Goal: Information Seeking & Learning: Learn about a topic

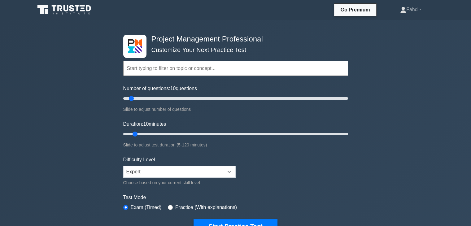
click at [226, 67] on input "text" at bounding box center [235, 68] width 225 height 15
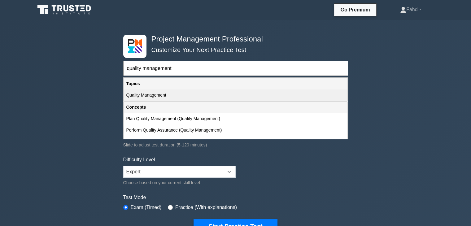
click at [168, 96] on div "Quality Management" at bounding box center [235, 94] width 223 height 11
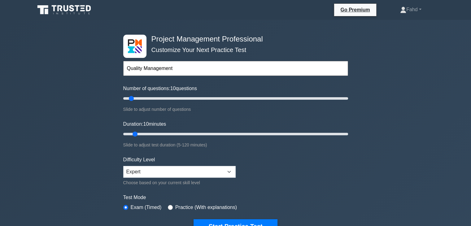
click at [223, 67] on input "Quality Management" at bounding box center [235, 68] width 225 height 15
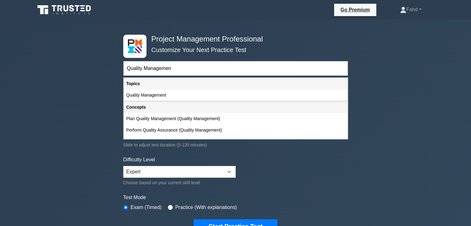
click at [162, 92] on div "Quality Management" at bounding box center [235, 94] width 223 height 11
type input "Quality Management"
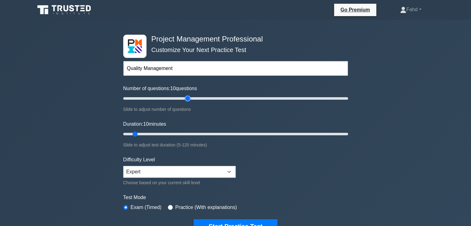
type input "60"
click at [186, 98] on input "Number of questions: 10 questions" at bounding box center [235, 98] width 225 height 7
click at [205, 133] on input "Duration: 10 minutes" at bounding box center [235, 133] width 225 height 7
click at [209, 133] on input "Duration: 50 minutes" at bounding box center [235, 133] width 225 height 7
click at [222, 132] on input "Duration: 50 minutes" at bounding box center [235, 133] width 225 height 7
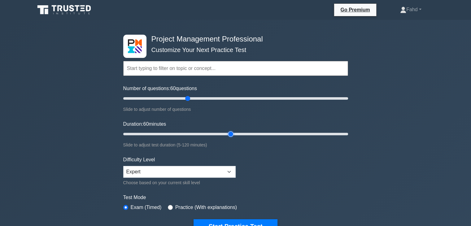
click at [227, 132] on input "Duration: 60 minutes" at bounding box center [235, 133] width 225 height 7
click at [234, 132] on input "Duration: 60 minutes" at bounding box center [235, 133] width 225 height 7
click at [236, 132] on input "Duration: 60 minutes" at bounding box center [235, 133] width 225 height 7
click at [244, 134] on input "Duration: 65 minutes" at bounding box center [235, 133] width 225 height 7
click at [244, 133] on input "Duration: 65 minutes" at bounding box center [235, 133] width 225 height 7
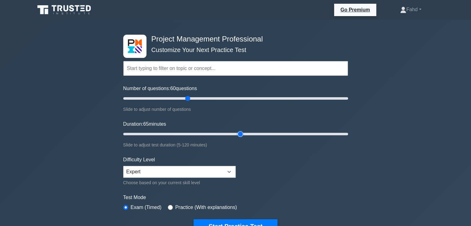
click at [244, 133] on input "Duration: 65 minutes" at bounding box center [235, 133] width 225 height 7
type input "70"
click at [245, 133] on input "Duration: 70 minutes" at bounding box center [235, 133] width 225 height 7
click at [227, 74] on input "text" at bounding box center [235, 68] width 225 height 15
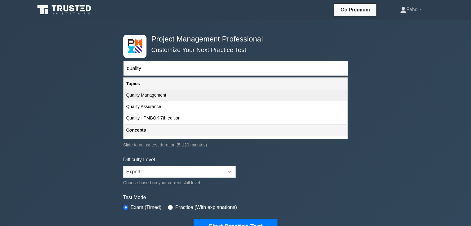
click at [167, 94] on div "Quality Management" at bounding box center [235, 94] width 223 height 11
type input "Quality Management"
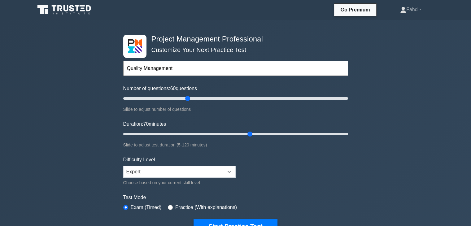
scroll to position [31, 0]
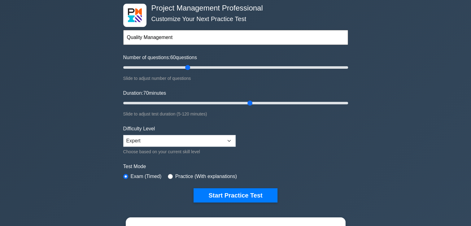
drag, startPoint x: 245, startPoint y: 192, endPoint x: 276, endPoint y: 180, distance: 33.1
click at [245, 193] on button "Start Practice Test" at bounding box center [235, 195] width 84 height 14
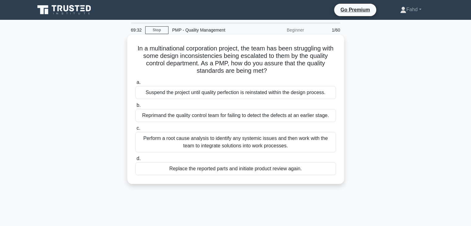
click at [197, 144] on div "Perform a root cause analysis to identify any systemic issues and then work wit…" at bounding box center [235, 142] width 201 height 20
click at [135, 130] on input "c. Perform a root cause analysis to identify any systemic issues and then work …" at bounding box center [135, 128] width 0 height 4
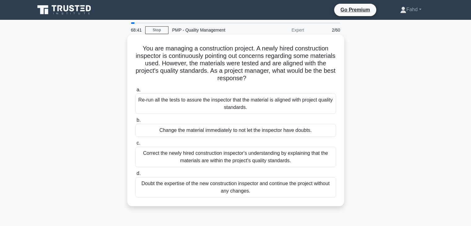
click at [225, 101] on div "Re-run all the tests to assure the inspector that the material is aligned with …" at bounding box center [235, 103] width 201 height 20
click at [135, 92] on input "a. Re-run all the tests to assure the inspector that the material is aligned wi…" at bounding box center [135, 90] width 0 height 4
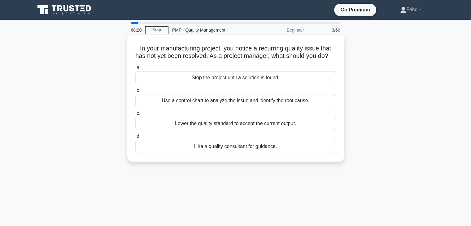
click at [281, 107] on div "Use a control chart to analyze the issue and identify the root cause." at bounding box center [235, 100] width 201 height 13
click at [135, 93] on input "b. Use a control chart to analyze the issue and identify the root cause." at bounding box center [135, 91] width 0 height 4
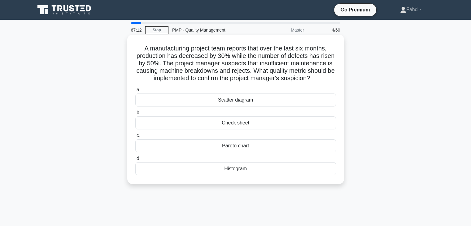
click at [240, 169] on div "Histogram" at bounding box center [235, 168] width 201 height 13
click at [135, 161] on input "d. Histogram" at bounding box center [135, 159] width 0 height 4
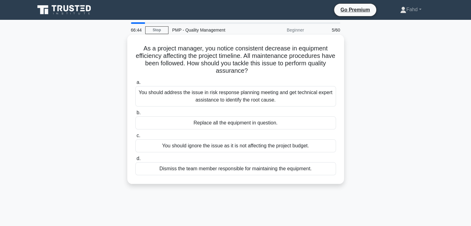
click at [286, 101] on div "You should address the issue in risk response planning meeting and get technica…" at bounding box center [235, 96] width 201 height 20
click at [135, 84] on input "a. You should address the issue in risk response planning meeting and get techn…" at bounding box center [135, 82] width 0 height 4
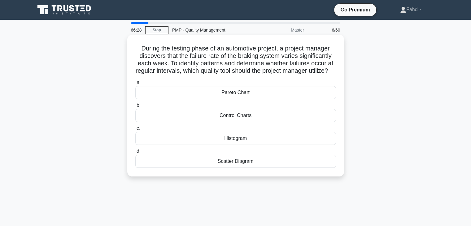
click at [257, 121] on div "Control Charts" at bounding box center [235, 115] width 201 height 13
click at [135, 107] on input "b. Control Charts" at bounding box center [135, 105] width 0 height 4
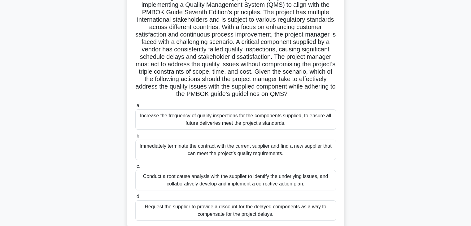
scroll to position [62, 0]
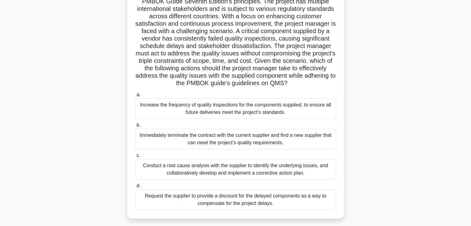
click at [207, 176] on div "Conduct a root cause analysis with the supplier to identify the underlying issu…" at bounding box center [235, 169] width 201 height 20
click at [135, 158] on input "c. Conduct a root cause analysis with the supplier to identify the underlying i…" at bounding box center [135, 156] width 0 height 4
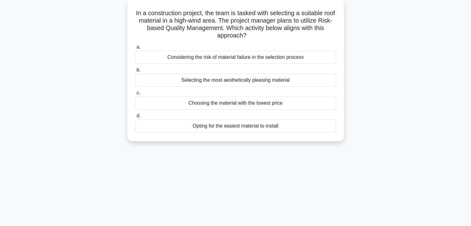
scroll to position [0, 0]
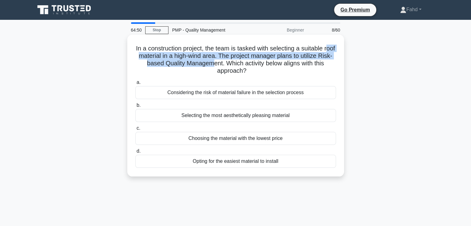
drag, startPoint x: 140, startPoint y: 57, endPoint x: 219, endPoint y: 66, distance: 80.4
click at [219, 66] on h5 "In a construction project, the team is tasked with selecting a suitable roof ma…" at bounding box center [236, 60] width 202 height 30
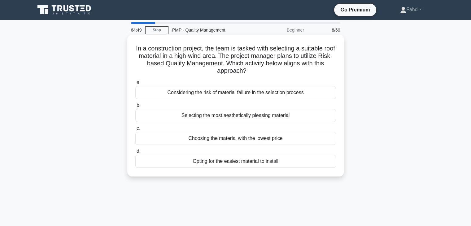
click at [218, 161] on div "Opting for the easiest material to install" at bounding box center [235, 161] width 201 height 13
click at [135, 153] on input "d. Opting for the easiest material to install" at bounding box center [135, 151] width 0 height 4
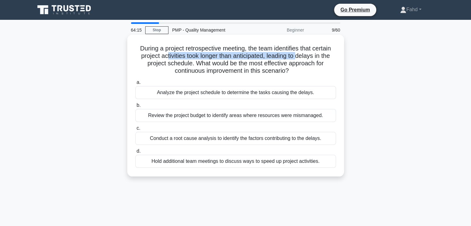
drag, startPoint x: 201, startPoint y: 63, endPoint x: 300, endPoint y: 59, distance: 98.8
click at [300, 59] on h5 "During a project retrospective meeting, the team identifies that certain projec…" at bounding box center [236, 60] width 202 height 30
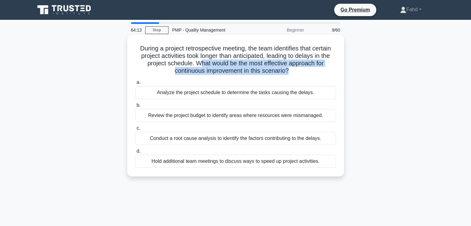
drag, startPoint x: 202, startPoint y: 63, endPoint x: 262, endPoint y: 89, distance: 66.1
click at [290, 76] on div "During a project retrospective meeting, the team identifies that certain projec…" at bounding box center [236, 105] width 212 height 137
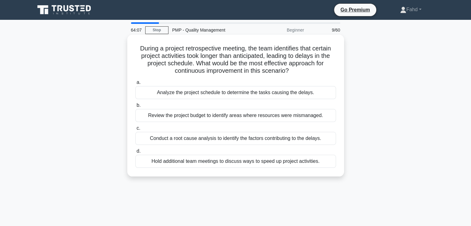
click at [184, 139] on div "Conduct a root cause analysis to identify the factors contributing to the delay…" at bounding box center [235, 138] width 201 height 13
click at [135, 130] on input "c. Conduct a root cause analysis to identify the factors contributing to the de…" at bounding box center [135, 128] width 0 height 4
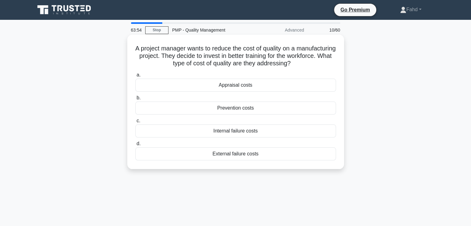
click at [234, 108] on div "Prevention costs" at bounding box center [235, 108] width 201 height 13
click at [135, 100] on input "b. Prevention costs" at bounding box center [135, 98] width 0 height 4
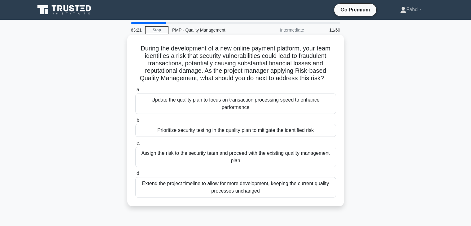
click at [306, 132] on div "Prioritize security testing in the quality plan to mitigate the identified risk" at bounding box center [235, 130] width 201 height 13
click at [135, 122] on input "b. Prioritize security testing in the quality plan to mitigate the identified r…" at bounding box center [135, 120] width 0 height 4
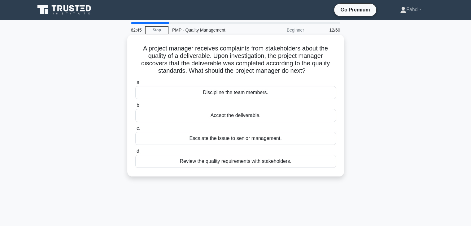
click at [228, 161] on div "Review the quality requirements with stakeholders." at bounding box center [235, 161] width 201 height 13
click at [135, 153] on input "d. Review the quality requirements with stakeholders." at bounding box center [135, 151] width 0 height 4
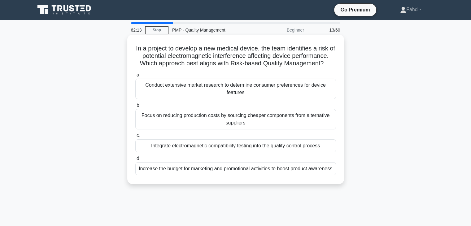
click at [283, 146] on div "Integrate electromagnetic compatibility testing into the quality control process" at bounding box center [235, 145] width 201 height 13
click at [135, 138] on input "c. Integrate electromagnetic compatibility testing into the quality control pro…" at bounding box center [135, 136] width 0 height 4
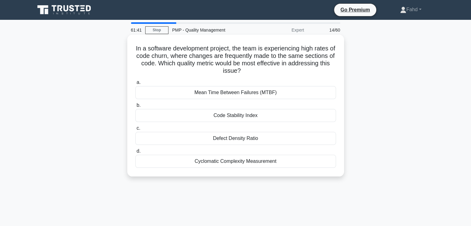
click at [239, 115] on div "Code Stability Index" at bounding box center [235, 115] width 201 height 13
click at [135, 107] on input "b. Code Stability Index" at bounding box center [135, 105] width 0 height 4
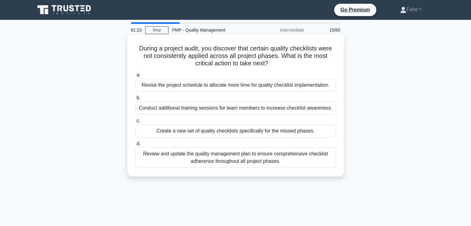
click at [295, 160] on div "Review and update the quality management plan to ensure comprehensive checklist…" at bounding box center [235, 157] width 201 height 20
click at [135, 146] on input "d. Review and update the quality management plan to ensure comprehensive checkl…" at bounding box center [135, 144] width 0 height 4
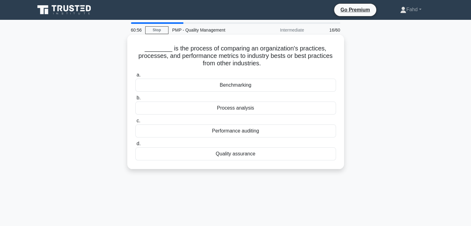
click at [234, 86] on div "Benchmarking" at bounding box center [235, 85] width 201 height 13
click at [135, 77] on input "a. Benchmarking" at bounding box center [135, 75] width 0 height 4
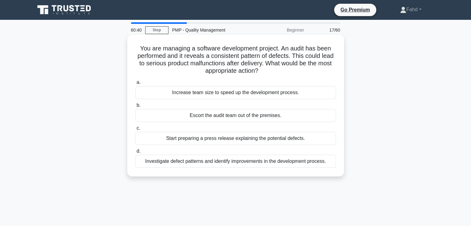
click at [291, 163] on div "Investigate defect patterns and identify improvements in the development proces…" at bounding box center [235, 161] width 201 height 13
click at [282, 162] on div "Investigate defect patterns and identify improvements in the development proces…" at bounding box center [235, 161] width 201 height 13
click at [310, 160] on div "Investigate defect patterns and identify improvements in the development proces…" at bounding box center [235, 161] width 201 height 13
click at [135, 153] on input "d. Investigate defect patterns and identify improvements in the development pro…" at bounding box center [135, 151] width 0 height 4
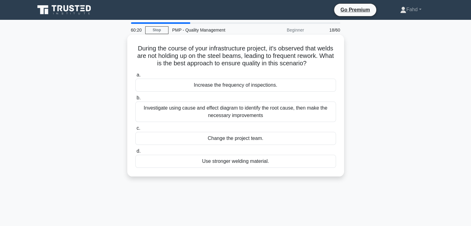
click at [262, 111] on div "Investigate using cause and effect diagram to identify the root cause, then mak…" at bounding box center [235, 112] width 201 height 20
click at [135, 100] on input "b. Investigate using cause and effect diagram to identify the root cause, then …" at bounding box center [135, 98] width 0 height 4
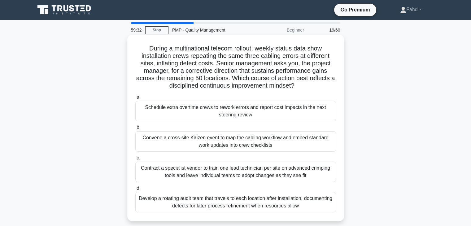
click at [311, 143] on div "Convene a cross-site Kaizen event to map the cabling workflow and embed standar…" at bounding box center [235, 141] width 201 height 20
click at [135, 130] on input "b. Convene a cross-site Kaizen event to map the cabling workflow and embed stan…" at bounding box center [135, 128] width 0 height 4
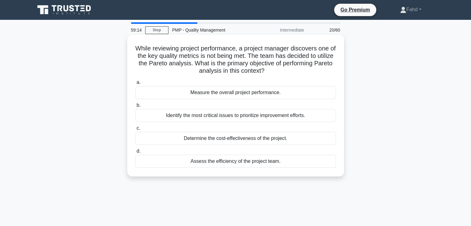
click at [277, 115] on div "Identify the most critical issues to prioritize improvement efforts." at bounding box center [235, 115] width 201 height 13
click at [135, 107] on input "b. Identify the most critical issues to prioritize improvement efforts." at bounding box center [135, 105] width 0 height 4
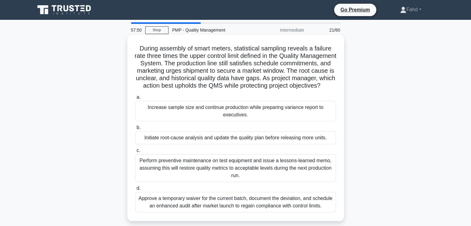
click at [299, 121] on div "Increase sample size and continue production while preparing variance report to…" at bounding box center [235, 111] width 201 height 20
click at [135, 99] on input "a. Increase sample size and continue production while preparing variance report…" at bounding box center [135, 97] width 0 height 4
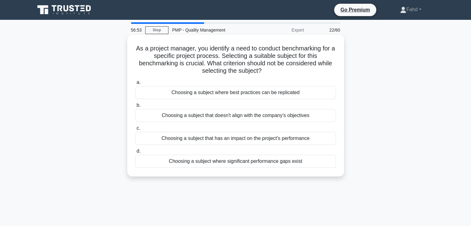
click at [279, 117] on div "Choosing a subject that doesn't align with the company's objectives" at bounding box center [235, 115] width 201 height 13
click at [135, 107] on input "b. Choosing a subject that doesn't align with the company's objectives" at bounding box center [135, 105] width 0 height 4
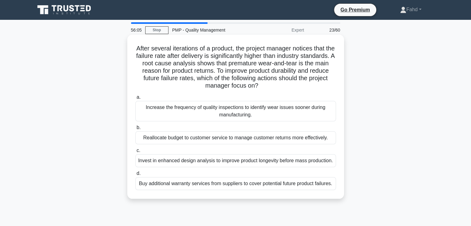
click at [278, 116] on div "Increase the frequency of quality inspections to identify wear issues sooner du…" at bounding box center [235, 111] width 201 height 20
click at [135, 99] on input "a. Increase the frequency of quality inspections to identify wear issues sooner…" at bounding box center [135, 97] width 0 height 4
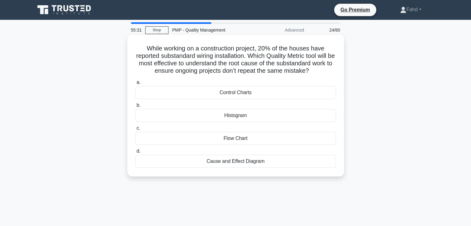
click at [276, 160] on div "Cause and Effect Diagram" at bounding box center [235, 161] width 201 height 13
click at [135, 153] on input "d. Cause and Effect Diagram" at bounding box center [135, 151] width 0 height 4
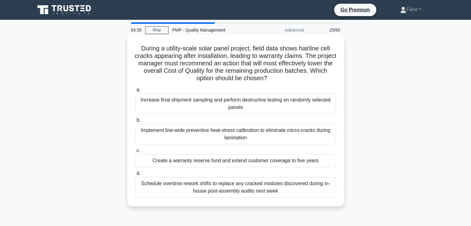
click at [215, 134] on div "Implement line-wide preventive heat-stress calibration to eliminate micro-crack…" at bounding box center [235, 134] width 201 height 20
click at [135, 122] on input "b. Implement line-wide preventive heat-stress calibration to eliminate micro-cr…" at bounding box center [135, 120] width 0 height 4
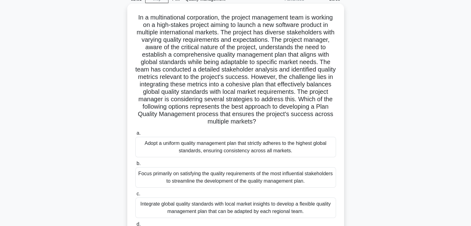
scroll to position [62, 0]
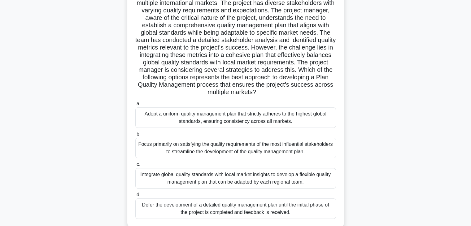
click at [257, 179] on div "Integrate global quality standards with local market insights to develop a flex…" at bounding box center [235, 178] width 201 height 20
click at [135, 167] on input "c. Integrate global quality standards with local market insights to develop a f…" at bounding box center [135, 164] width 0 height 4
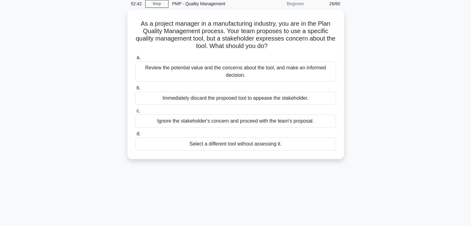
scroll to position [0, 0]
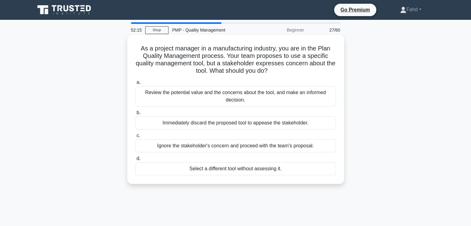
click at [283, 98] on div "Review the potential value and the concerns about the tool, and make an informe…" at bounding box center [235, 96] width 201 height 20
click at [135, 84] on input "a. Review the potential value and the concerns about the tool, and make an info…" at bounding box center [135, 82] width 0 height 4
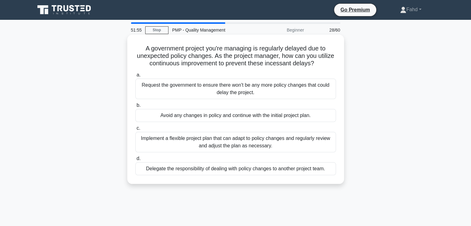
click at [262, 143] on div "Implement a flexible project plan that can adapt to policy changes and regularl…" at bounding box center [235, 142] width 201 height 20
click at [135, 130] on input "c. Implement a flexible project plan that can adapt to policy changes and regul…" at bounding box center [135, 128] width 0 height 4
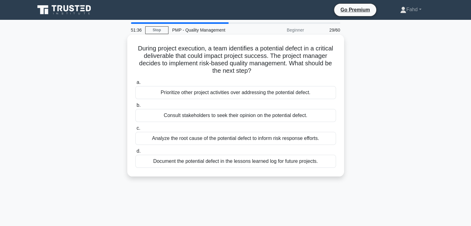
click at [295, 139] on div "Analyze the root cause of the potential defect to inform risk response efforts." at bounding box center [235, 138] width 201 height 13
click at [135, 130] on input "c. Analyze the root cause of the potential defect to inform risk response effor…" at bounding box center [135, 128] width 0 height 4
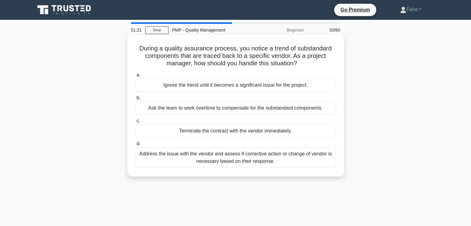
click at [277, 158] on div "Address the issue with the vendor and assess if corrective action or change of …" at bounding box center [235, 157] width 201 height 20
click at [135, 146] on input "d. Address the issue with the vendor and assess if corrective action or change …" at bounding box center [135, 144] width 0 height 4
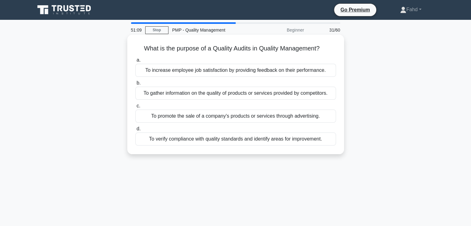
click at [296, 137] on div "To verify compliance with quality standards and identify areas for improvement." at bounding box center [235, 138] width 201 height 13
click at [135, 131] on input "d. To verify compliance with quality standards and identify areas for improveme…" at bounding box center [135, 129] width 0 height 4
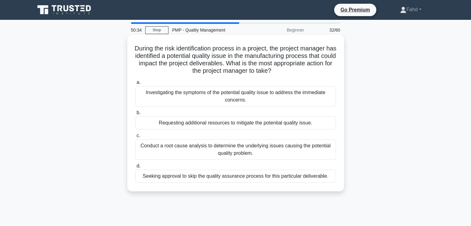
click at [279, 150] on div "Conduct a root cause analysis to determine the underlying issues causing the po…" at bounding box center [235, 149] width 201 height 20
click at [135, 138] on input "c. Conduct a root cause analysis to determine the underlying issues causing the…" at bounding box center [135, 136] width 0 height 4
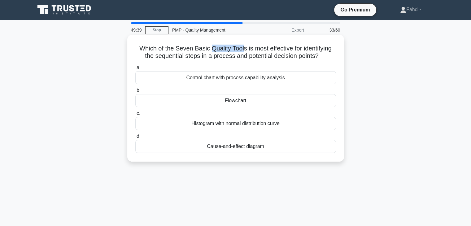
drag, startPoint x: 208, startPoint y: 46, endPoint x: 242, endPoint y: 47, distance: 34.1
click at [242, 47] on h5 "Which of the Seven Basic Quality Tools is most effective for identifying the se…" at bounding box center [236, 52] width 202 height 15
click at [233, 77] on div "Control chart with process capability analysis" at bounding box center [235, 77] width 201 height 13
click at [135, 70] on input "a. Control chart with process capability analysis" at bounding box center [135, 68] width 0 height 4
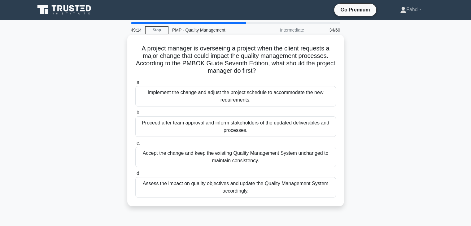
click at [215, 187] on div "Assess the impact on quality objectives and update the Quality Management Syste…" at bounding box center [235, 187] width 201 height 20
click at [135, 175] on input "d. Assess the impact on quality objectives and update the Quality Management Sy…" at bounding box center [135, 173] width 0 height 4
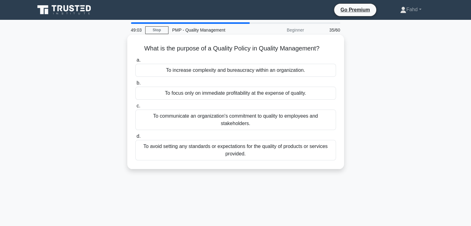
click at [244, 124] on div "To communicate an organization's commitment to quality to employees and stakeho…" at bounding box center [235, 120] width 201 height 20
click at [135, 108] on input "c. To communicate an organization's commitment to quality to employees and stak…" at bounding box center [135, 106] width 0 height 4
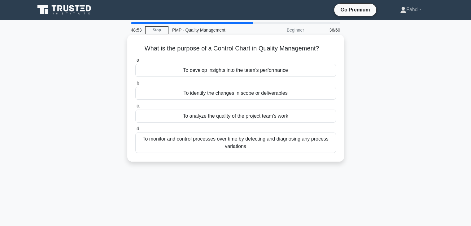
click at [250, 144] on div "To monitor and control processes over time by detecting and diagnosing any proc…" at bounding box center [235, 142] width 201 height 20
click at [135, 131] on input "d. To monitor and control processes over time by detecting and diagnosing any p…" at bounding box center [135, 129] width 0 height 4
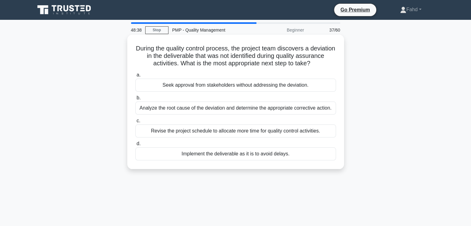
click at [244, 108] on div "Analyze the root cause of the deviation and determine the appropriate correctiv…" at bounding box center [235, 108] width 201 height 13
click at [135, 100] on input "b. Analyze the root cause of the deviation and determine the appropriate correc…" at bounding box center [135, 98] width 0 height 4
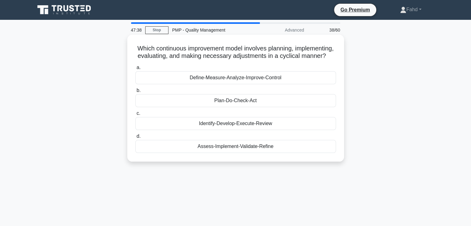
click at [240, 107] on div "Plan-Do-Check-Act" at bounding box center [235, 100] width 201 height 13
click at [135, 93] on input "b. Plan-Do-Check-Act" at bounding box center [135, 91] width 0 height 4
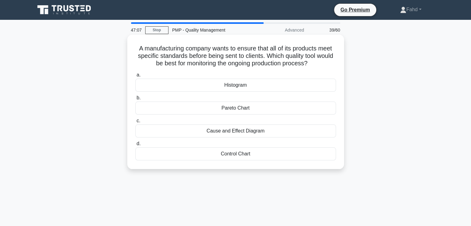
click at [232, 153] on div "Control Chart" at bounding box center [235, 153] width 201 height 13
click at [135, 146] on input "d. Control Chart" at bounding box center [135, 144] width 0 height 4
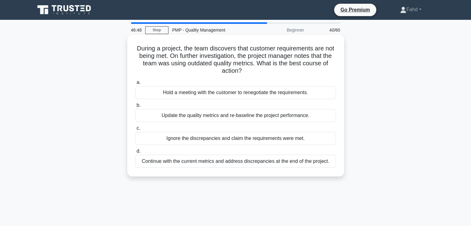
click at [207, 116] on div "Update the quality metrics and re-baseline the project performance." at bounding box center [235, 115] width 201 height 13
click at [135, 107] on input "b. Update the quality metrics and re-baseline the project performance." at bounding box center [135, 105] width 0 height 4
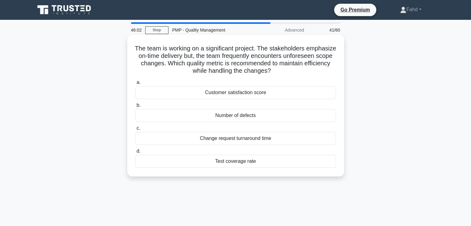
click at [253, 93] on div "Customer satisfaction score" at bounding box center [235, 92] width 201 height 13
click at [135, 84] on input "a. Customer satisfaction score" at bounding box center [135, 82] width 0 height 4
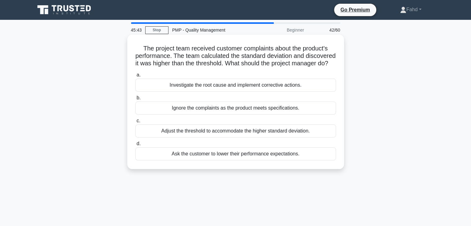
click at [231, 92] on div "Investigate the root cause and implement corrective actions." at bounding box center [235, 85] width 201 height 13
click at [135, 77] on input "a. Investigate the root cause and implement corrective actions." at bounding box center [135, 75] width 0 height 4
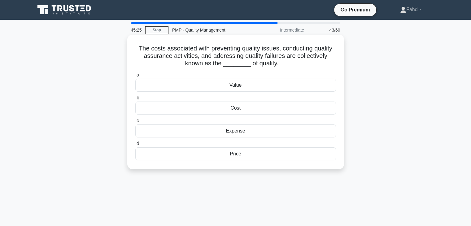
click at [237, 107] on div "Cost" at bounding box center [235, 108] width 201 height 13
click at [135, 100] on input "b. Cost" at bounding box center [135, 98] width 0 height 4
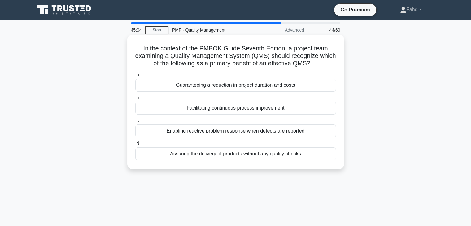
click at [256, 110] on div "Facilitating continuous process improvement" at bounding box center [235, 108] width 201 height 13
click at [135, 100] on input "b. Facilitating continuous process improvement" at bounding box center [135, 98] width 0 height 4
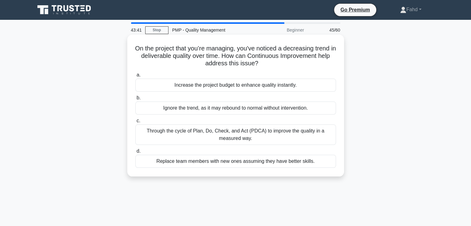
click at [270, 133] on div "Through the cycle of Plan, Do, Check, and Act (PDCA) to improve the quality in …" at bounding box center [235, 134] width 201 height 20
click at [135, 123] on input "c. Through the cycle of Plan, Do, Check, and Act (PDCA) to improve the quality …" at bounding box center [135, 121] width 0 height 4
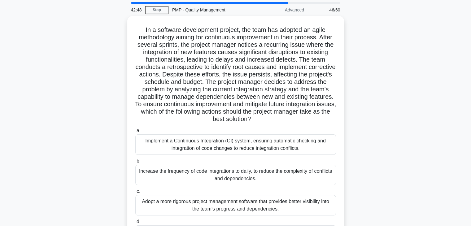
scroll to position [31, 0]
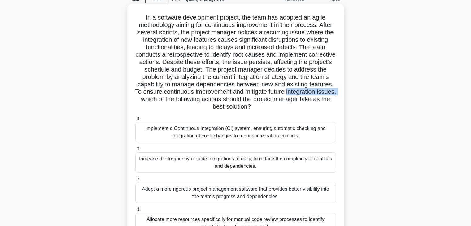
drag, startPoint x: 140, startPoint y: 101, endPoint x: 192, endPoint y: 99, distance: 52.3
click at [192, 99] on h5 "In a software development project, the team has adopted an agile methodology ai…" at bounding box center [236, 62] width 202 height 97
click at [252, 133] on div "Implement a Continuous Integration (CI) system, ensuring automatic checking and…" at bounding box center [235, 132] width 201 height 20
click at [135, 120] on input "a. Implement a Continuous Integration (CI) system, ensuring automatic checking …" at bounding box center [135, 118] width 0 height 4
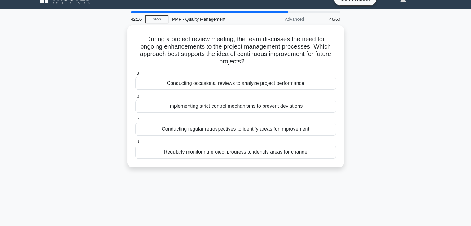
scroll to position [0, 0]
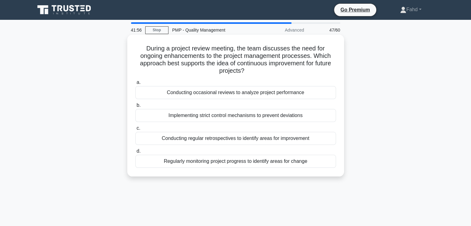
click at [313, 139] on div "Conducting regular retrospectives to identify areas for improvement" at bounding box center [235, 138] width 201 height 13
click at [135, 130] on input "c. Conducting regular retrospectives to identify areas for improvement" at bounding box center [135, 128] width 0 height 4
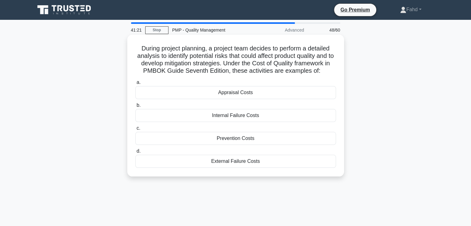
click at [229, 138] on div "Prevention Costs" at bounding box center [235, 138] width 201 height 13
click at [135, 130] on input "c. Prevention Costs" at bounding box center [135, 128] width 0 height 4
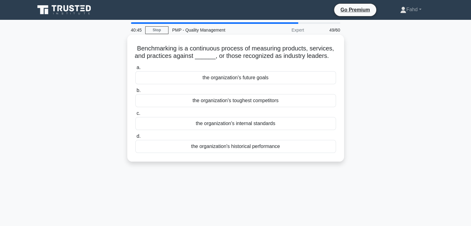
click at [207, 103] on div "the organization's toughest competitors" at bounding box center [235, 100] width 201 height 13
click at [135, 93] on input "b. the organization's toughest competitors" at bounding box center [135, 91] width 0 height 4
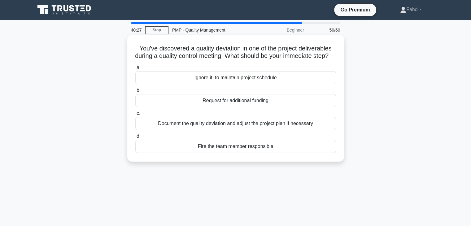
click at [257, 130] on div "Document the quality deviation and adjust the project plan if necessary" at bounding box center [235, 123] width 201 height 13
click at [135, 115] on input "c. Document the quality deviation and adjust the project plan if necessary" at bounding box center [135, 113] width 0 height 4
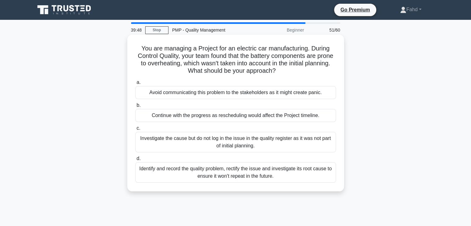
click at [266, 172] on div "Identify and record the quality problem, rectify the issue and investigate its …" at bounding box center [235, 172] width 201 height 20
click at [135, 161] on input "d. Identify and record the quality problem, rectify the issue and investigate i…" at bounding box center [135, 159] width 0 height 4
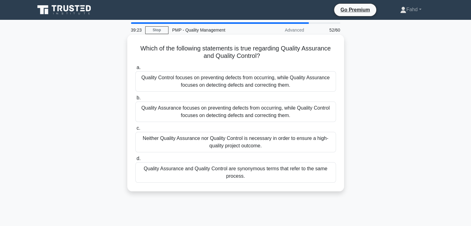
click at [211, 115] on div "Quality Assurance focuses on preventing defects from occurring, while Quality C…" at bounding box center [235, 112] width 201 height 20
click at [135, 100] on input "b. Quality Assurance focuses on preventing defects from occurring, while Qualit…" at bounding box center [135, 98] width 0 height 4
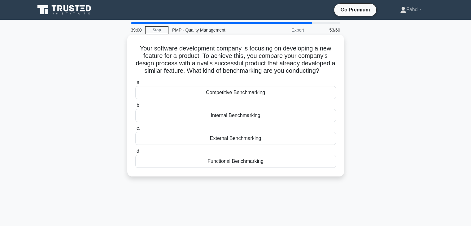
click at [227, 93] on div "Competitive Benchmarking" at bounding box center [235, 92] width 201 height 13
click at [135, 84] on input "a. Competitive Benchmarking" at bounding box center [135, 82] width 0 height 4
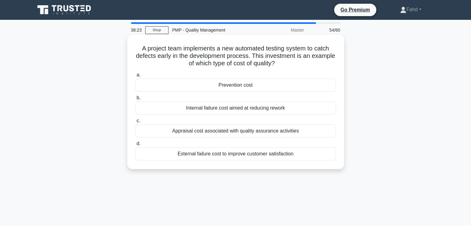
click at [234, 133] on div "Appraisal cost associated with quality assurance activities" at bounding box center [235, 130] width 201 height 13
click at [135, 123] on input "c. Appraisal cost associated with quality assurance activities" at bounding box center [135, 121] width 0 height 4
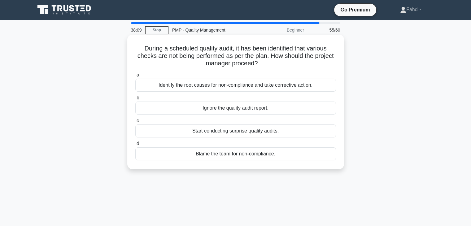
click at [302, 87] on div "Identify the root causes for non-compliance and take corrective action." at bounding box center [235, 85] width 201 height 13
click at [135, 77] on input "a. Identify the root causes for non-compliance and take corrective action." at bounding box center [135, 75] width 0 height 4
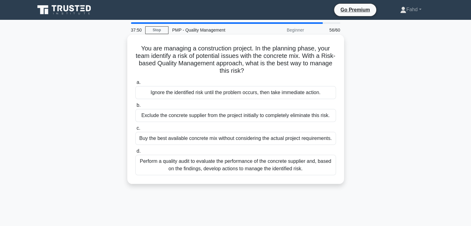
click at [267, 166] on div "Perform a quality audit to evaluate the performance of the concrete supplier an…" at bounding box center [235, 165] width 201 height 20
click at [135, 153] on input "d. Perform a quality audit to evaluate the performance of the concrete supplier…" at bounding box center [135, 151] width 0 height 4
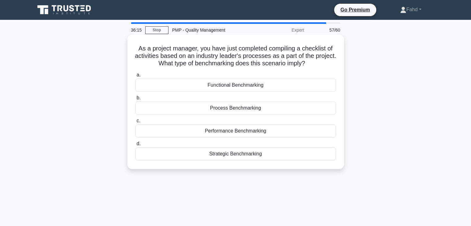
click at [236, 109] on div "Process Benchmarking" at bounding box center [235, 108] width 201 height 13
click at [135, 100] on input "b. Process Benchmarking" at bounding box center [135, 98] width 0 height 4
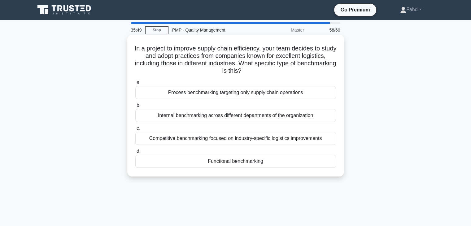
click at [226, 137] on div "Competitive benchmarking focused on industry-specific logistics improvements" at bounding box center [235, 138] width 201 height 13
click at [135, 130] on input "c. Competitive benchmarking focused on industry-specific logistics improvements" at bounding box center [135, 128] width 0 height 4
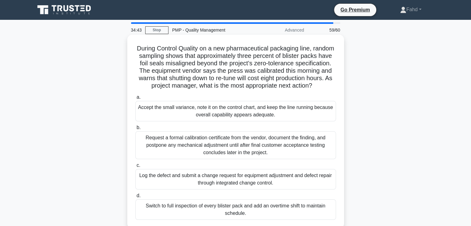
click at [267, 151] on div "Request a formal calibration certificate from the vendor, document the finding,…" at bounding box center [235, 145] width 201 height 28
click at [135, 130] on input "b. Request a formal calibration certificate from the vendor, document the findi…" at bounding box center [135, 128] width 0 height 4
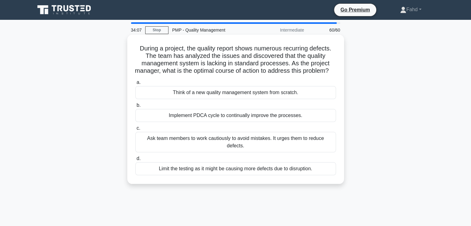
click at [272, 122] on div "Implement PDCA cycle to continually improve the processes." at bounding box center [235, 115] width 201 height 13
click at [135, 107] on input "b. Implement PDCA cycle to continually improve the processes." at bounding box center [135, 105] width 0 height 4
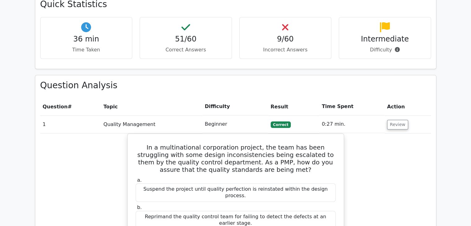
scroll to position [371, 0]
click at [396, 119] on button "Review" at bounding box center [397, 124] width 21 height 10
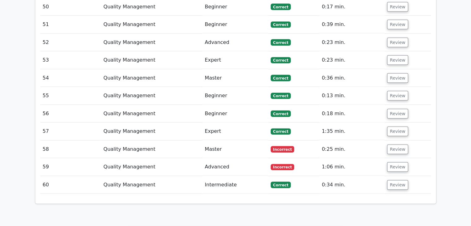
scroll to position [1362, 0]
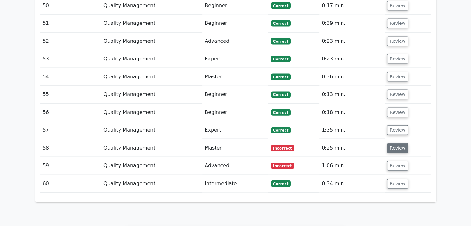
click at [392, 143] on button "Review" at bounding box center [397, 148] width 21 height 10
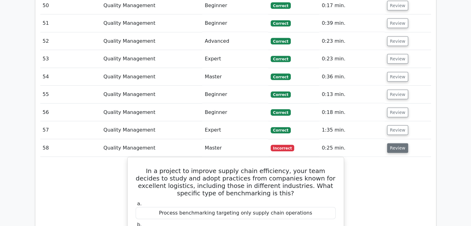
click at [394, 143] on button "Review" at bounding box center [397, 148] width 21 height 10
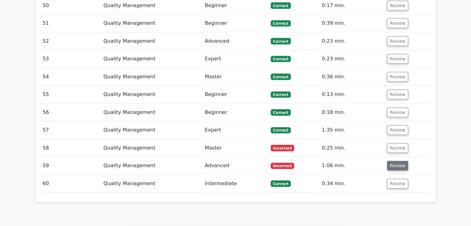
click at [393, 161] on button "Review" at bounding box center [397, 166] width 21 height 10
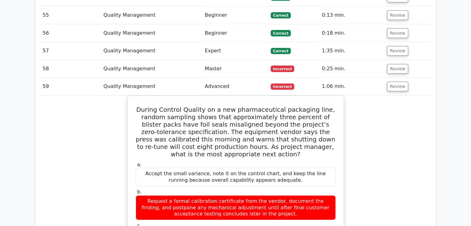
scroll to position [1455, 0]
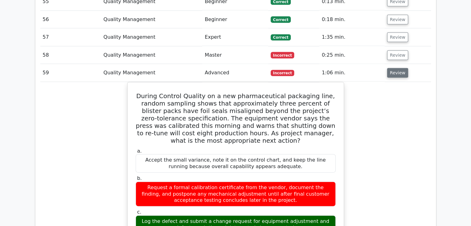
click at [399, 68] on button "Review" at bounding box center [397, 73] width 21 height 10
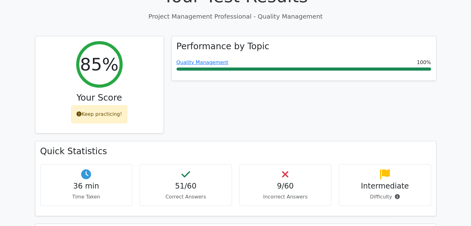
scroll to position [309, 0]
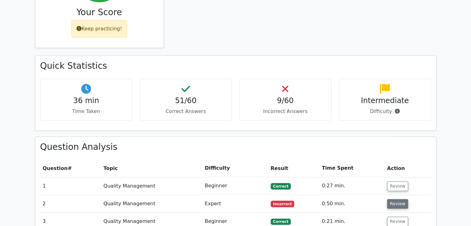
click at [395, 199] on button "Review" at bounding box center [397, 204] width 21 height 10
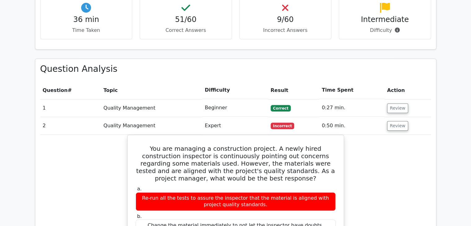
scroll to position [402, 0]
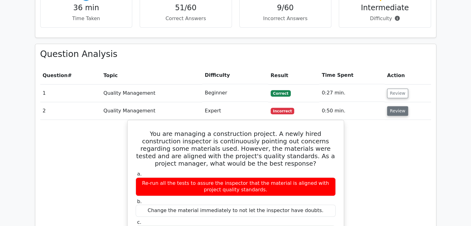
click at [396, 106] on button "Review" at bounding box center [397, 111] width 21 height 10
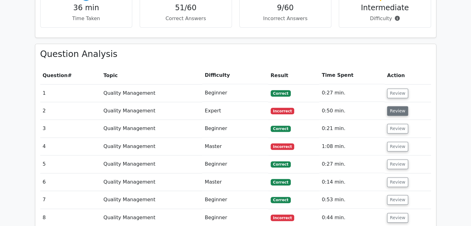
click at [393, 106] on button "Review" at bounding box center [397, 111] width 21 height 10
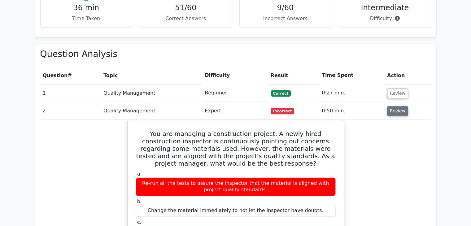
click at [399, 106] on button "Review" at bounding box center [397, 111] width 21 height 10
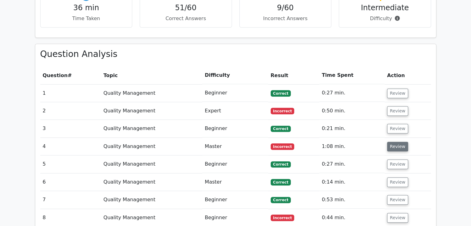
click at [396, 142] on button "Review" at bounding box center [397, 147] width 21 height 10
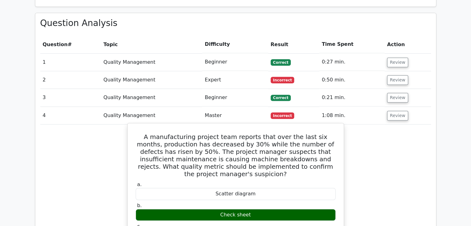
scroll to position [495, 0]
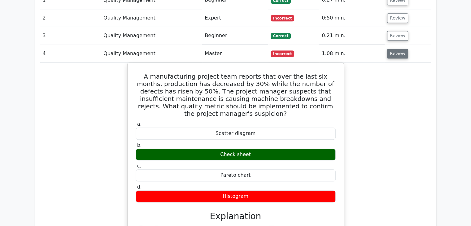
click at [390, 49] on button "Review" at bounding box center [397, 54] width 21 height 10
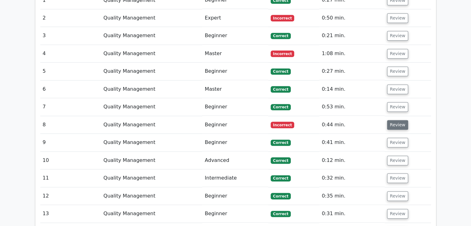
click at [402, 120] on button "Review" at bounding box center [397, 125] width 21 height 10
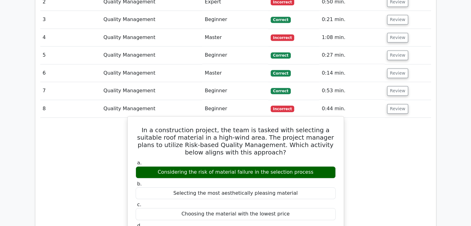
scroll to position [526, 0]
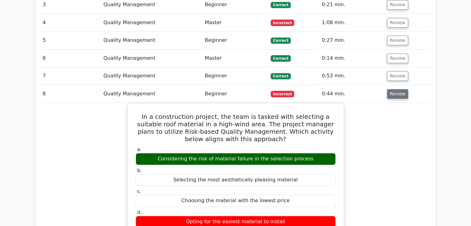
click at [395, 89] on button "Review" at bounding box center [397, 94] width 21 height 10
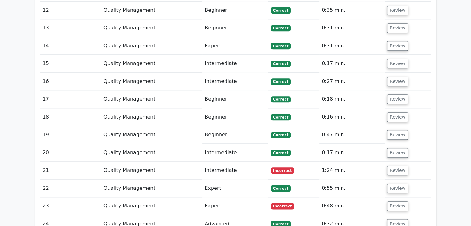
scroll to position [712, 0]
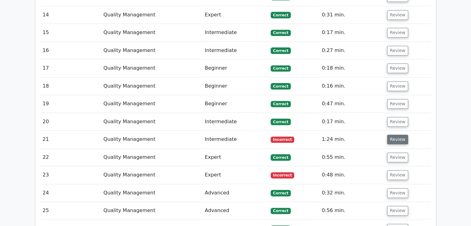
click at [395, 135] on button "Review" at bounding box center [397, 140] width 21 height 10
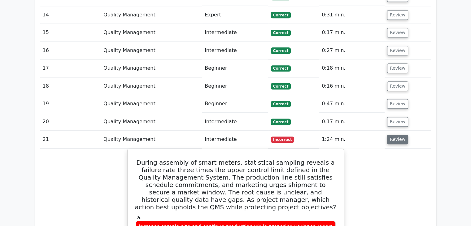
scroll to position [774, 0]
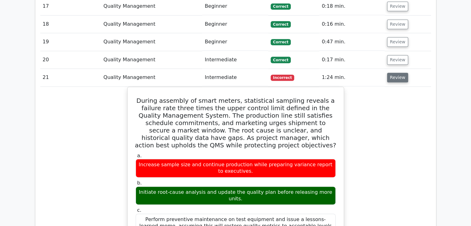
click at [399, 73] on button "Review" at bounding box center [397, 78] width 21 height 10
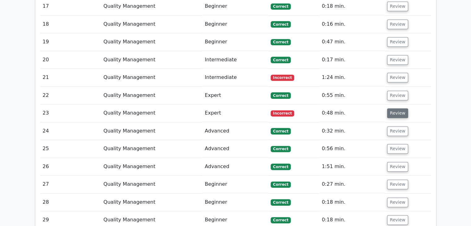
click at [394, 108] on button "Review" at bounding box center [397, 113] width 21 height 10
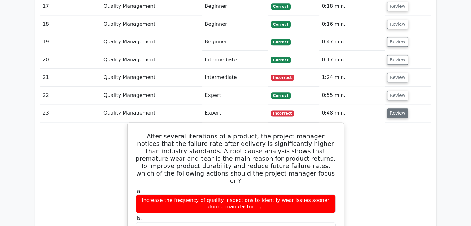
click at [395, 108] on button "Review" at bounding box center [397, 113] width 21 height 10
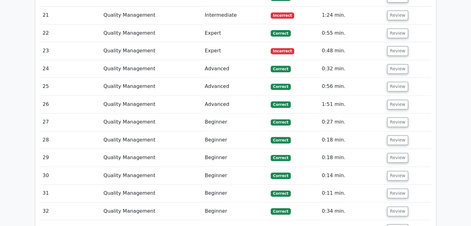
scroll to position [898, 0]
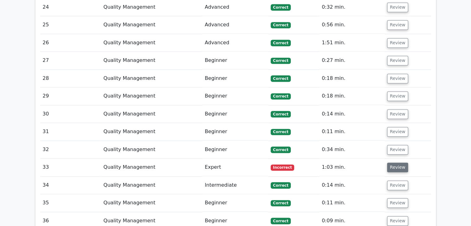
click at [395, 162] on button "Review" at bounding box center [397, 167] width 21 height 10
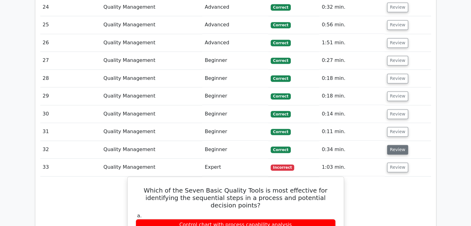
scroll to position [1021, 0]
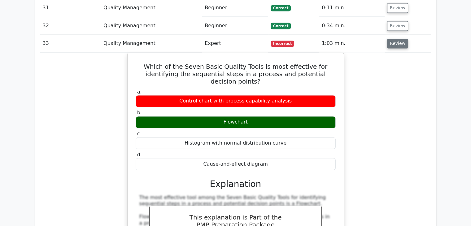
click at [394, 39] on button "Review" at bounding box center [397, 44] width 21 height 10
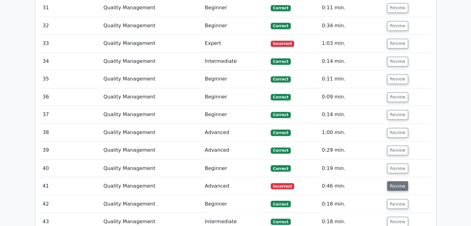
click at [397, 181] on button "Review" at bounding box center [397, 186] width 21 height 10
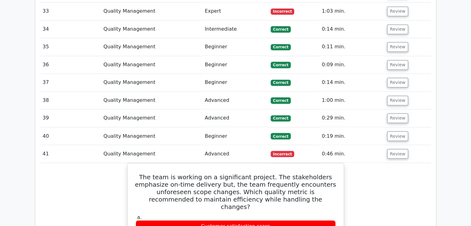
scroll to position [1083, 0]
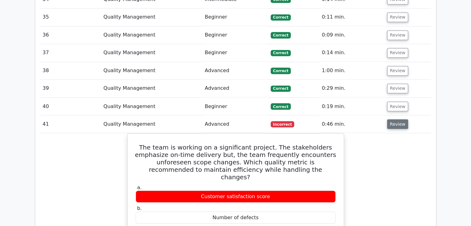
click at [400, 119] on button "Review" at bounding box center [397, 124] width 21 height 10
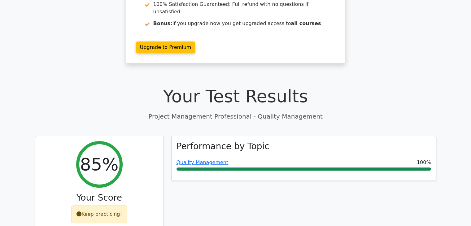
scroll to position [139, 0]
